Goal: Navigation & Orientation: Find specific page/section

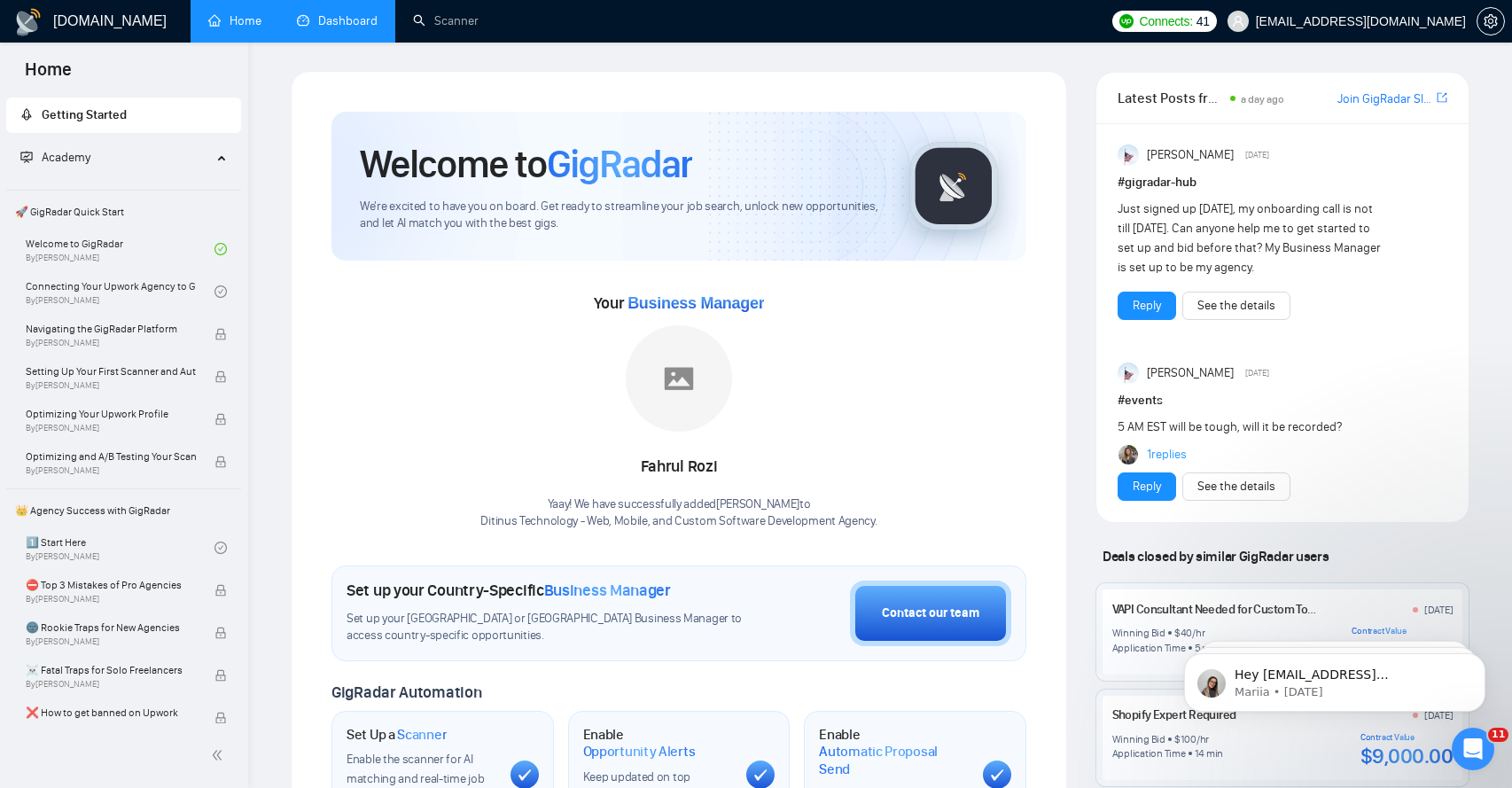
click at [322, 21] on link "Dashboard" at bounding box center [337, 21] width 81 height 16
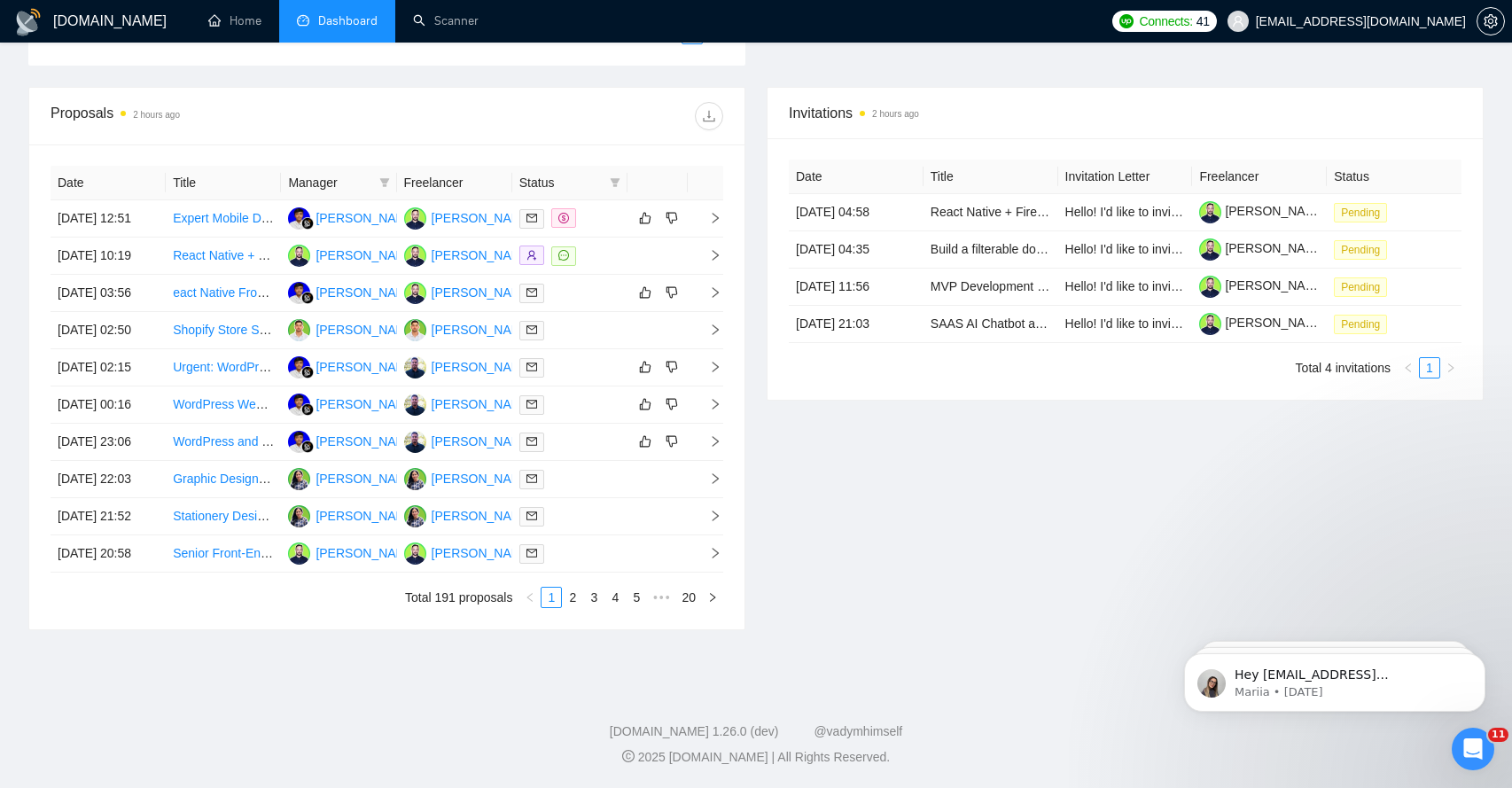
scroll to position [670, 0]
click at [704, 212] on span "right" at bounding box center [707, 218] width 26 height 13
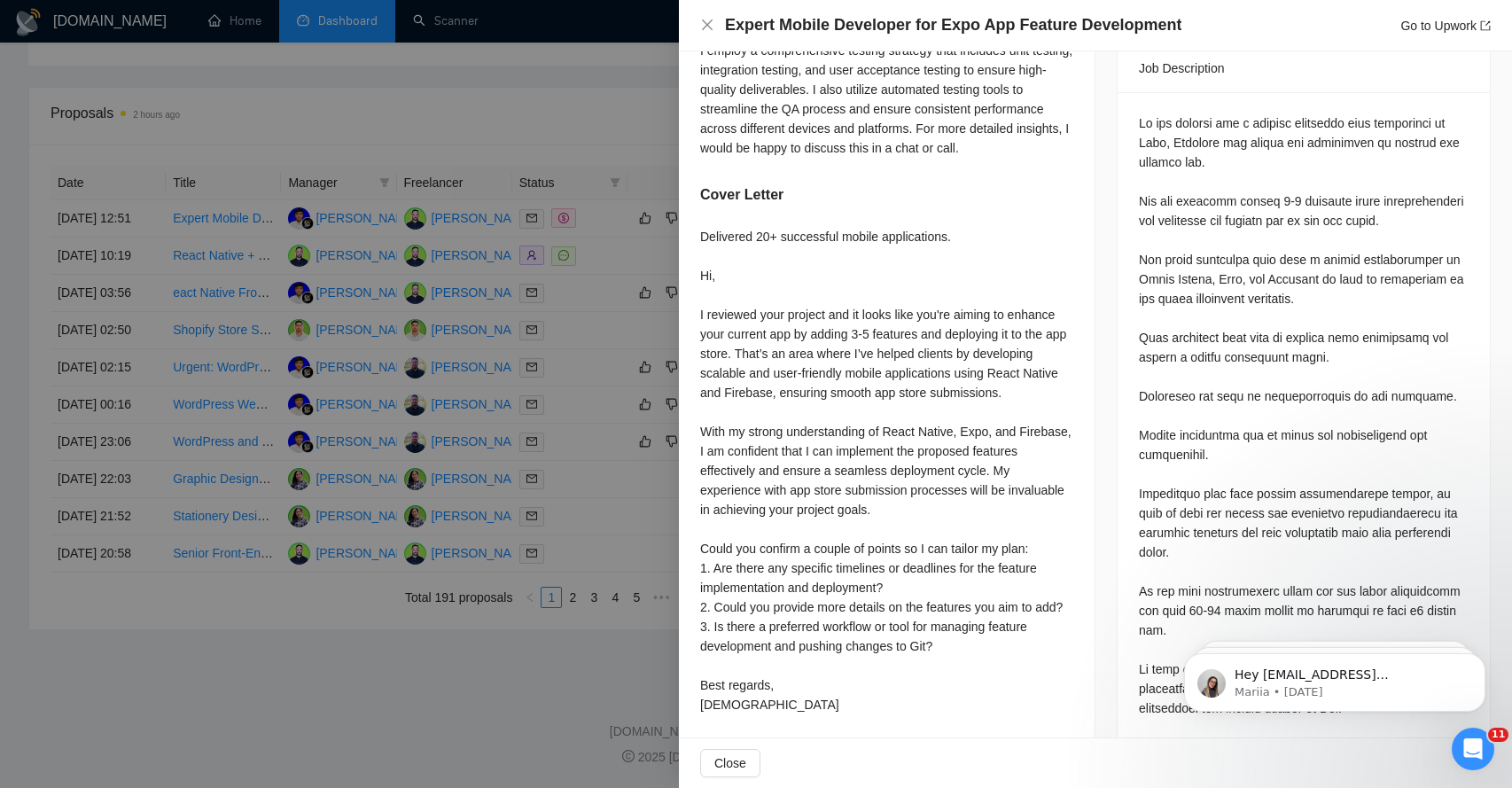
scroll to position [737, 0]
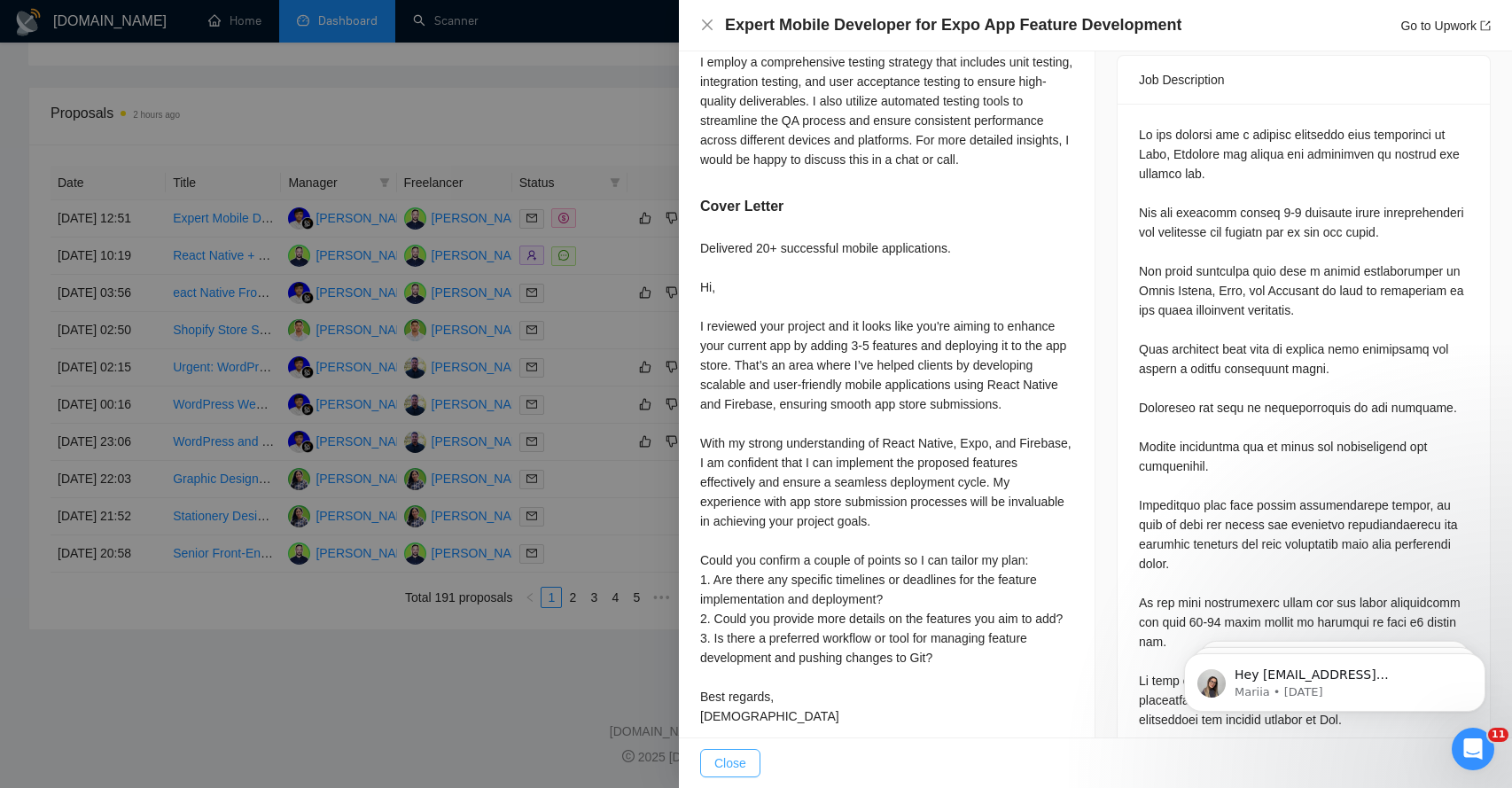
click at [745, 767] on span "Close" at bounding box center [730, 763] width 32 height 19
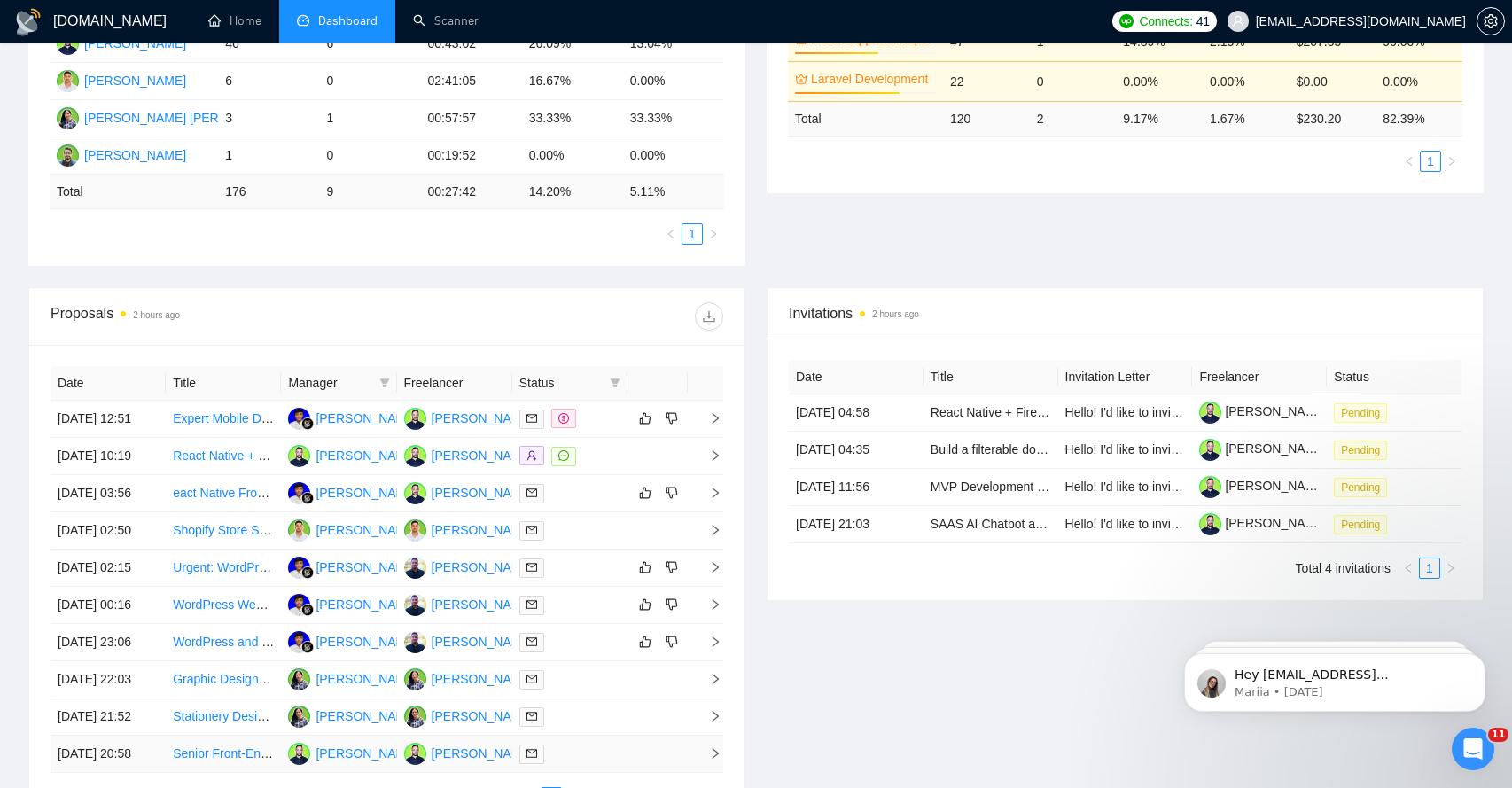
scroll to position [0, 0]
